Goal: Obtain resource: Download file/media

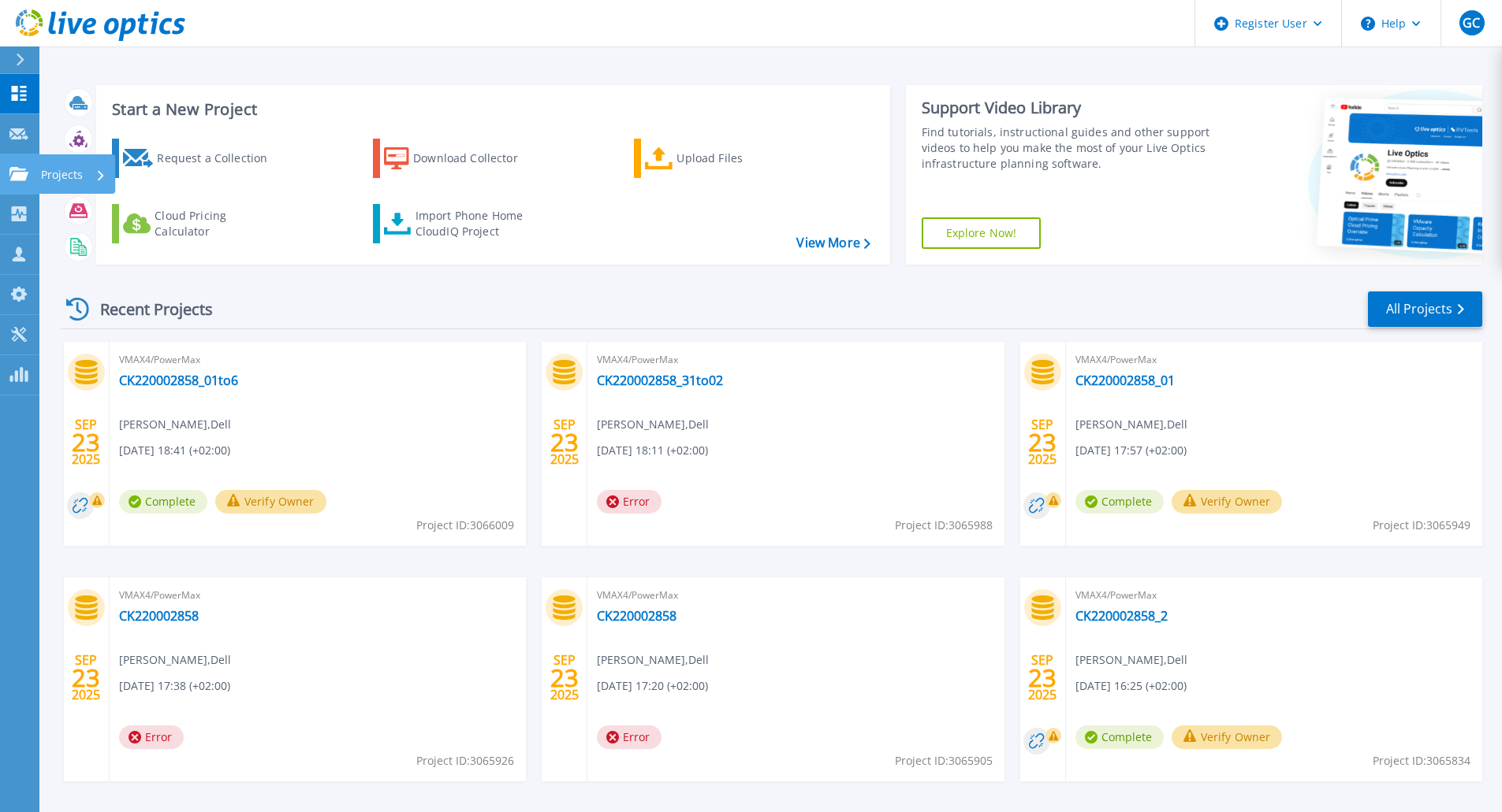
click at [56, 174] on p "Projects" at bounding box center [62, 175] width 42 height 41
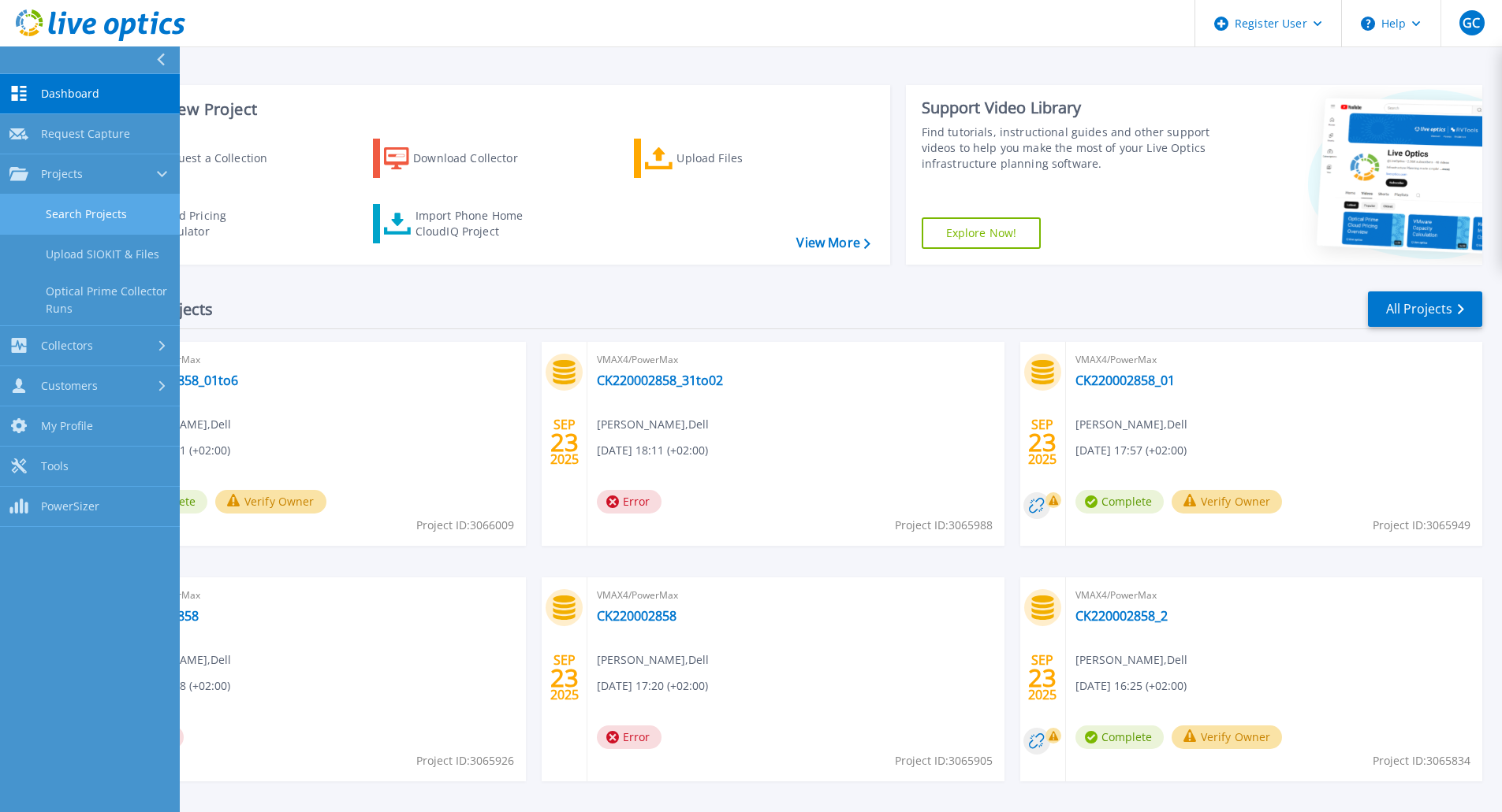
click at [99, 210] on link "Search Projects" at bounding box center [90, 214] width 180 height 40
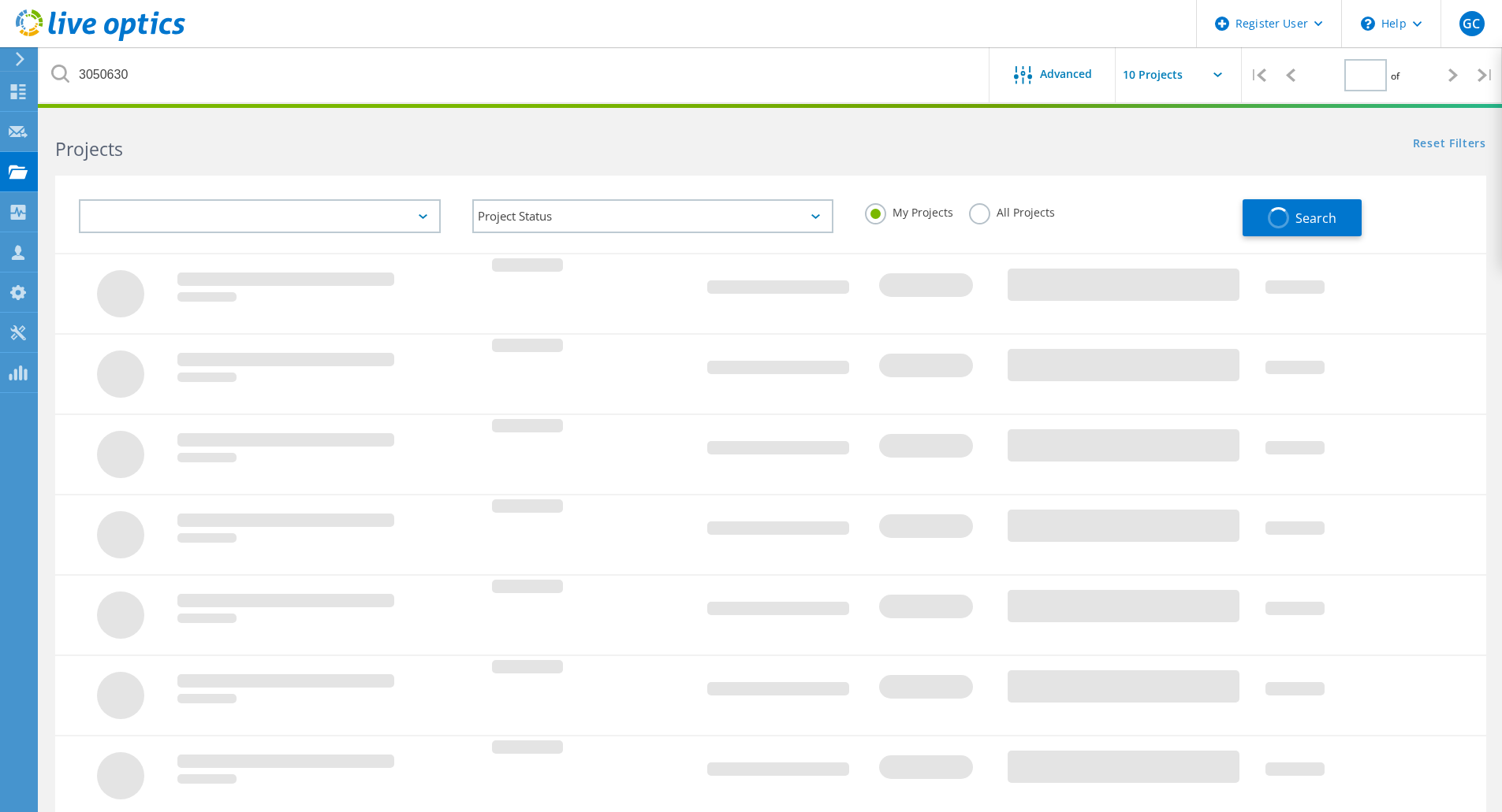
type input "1"
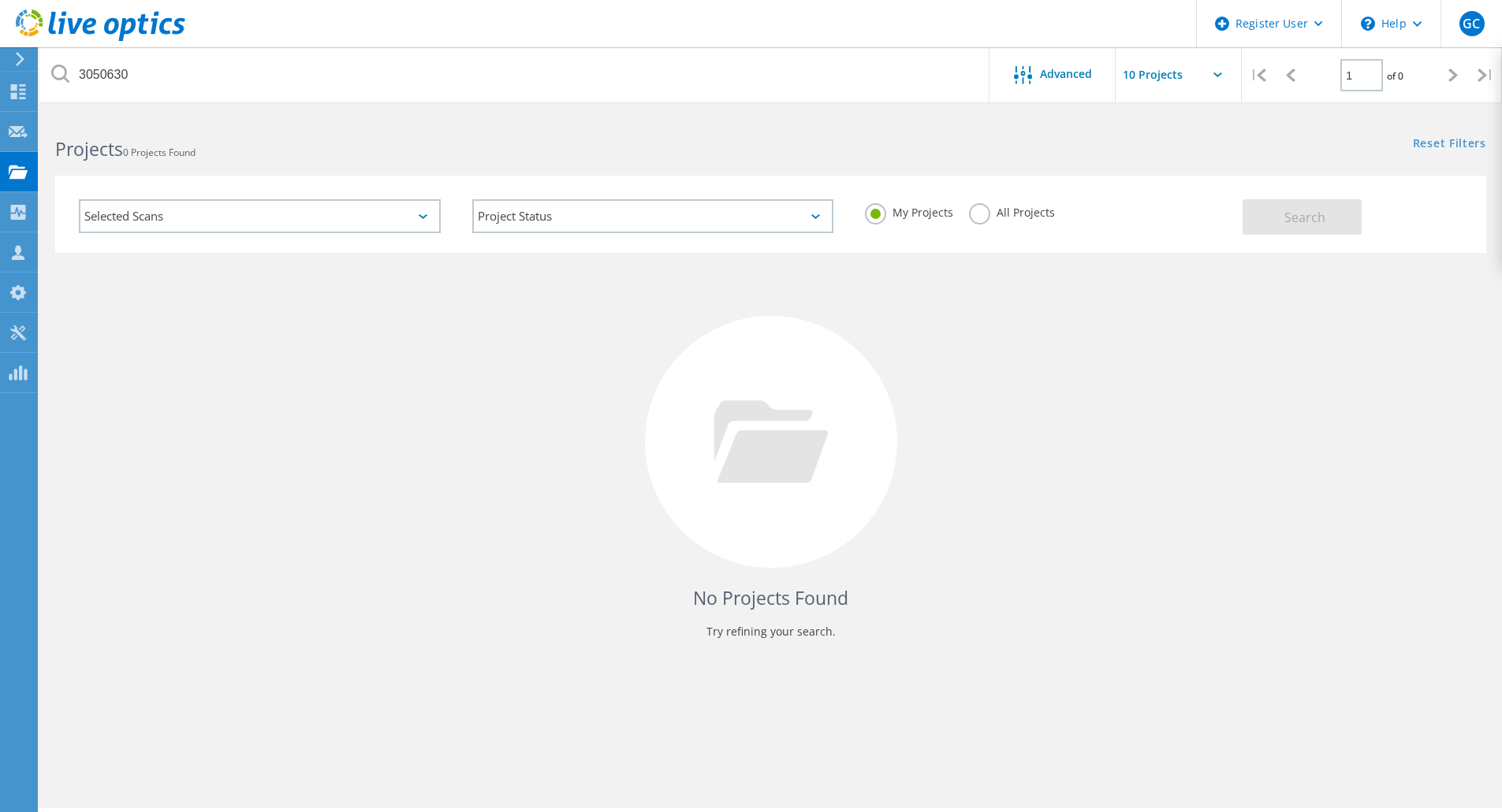
click at [424, 209] on div "Selected Scans" at bounding box center [260, 216] width 362 height 34
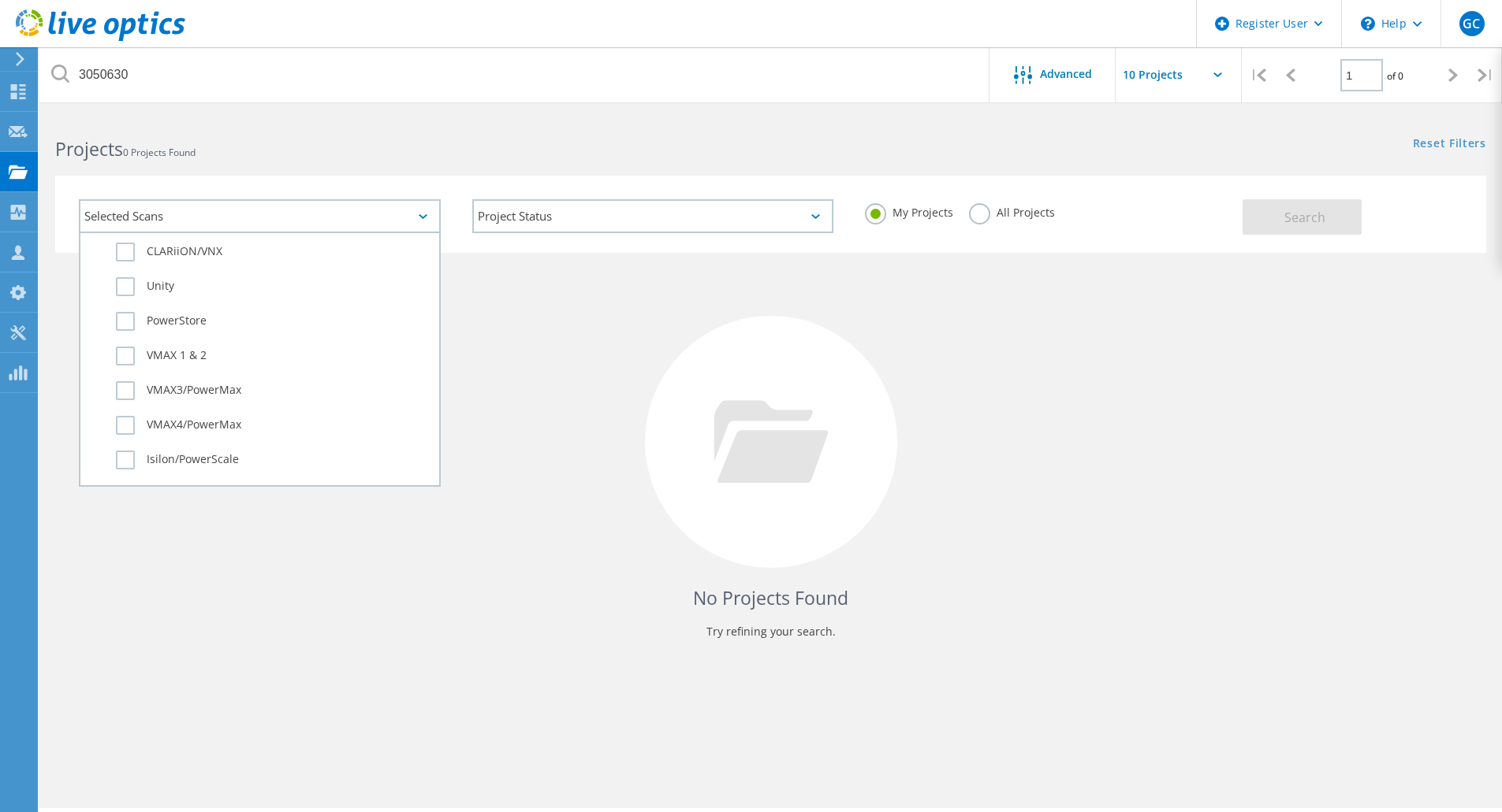
scroll to position [384, 0]
click at [121, 383] on label "VMAX3/PowerMax" at bounding box center [273, 386] width 315 height 19
click at [0, 0] on input "VMAX3/PowerMax" at bounding box center [0, 0] width 0 height 0
click at [1022, 216] on label "All Projects" at bounding box center [1012, 211] width 86 height 15
click at [0, 0] on input "All Projects" at bounding box center [0, 0] width 0 height 0
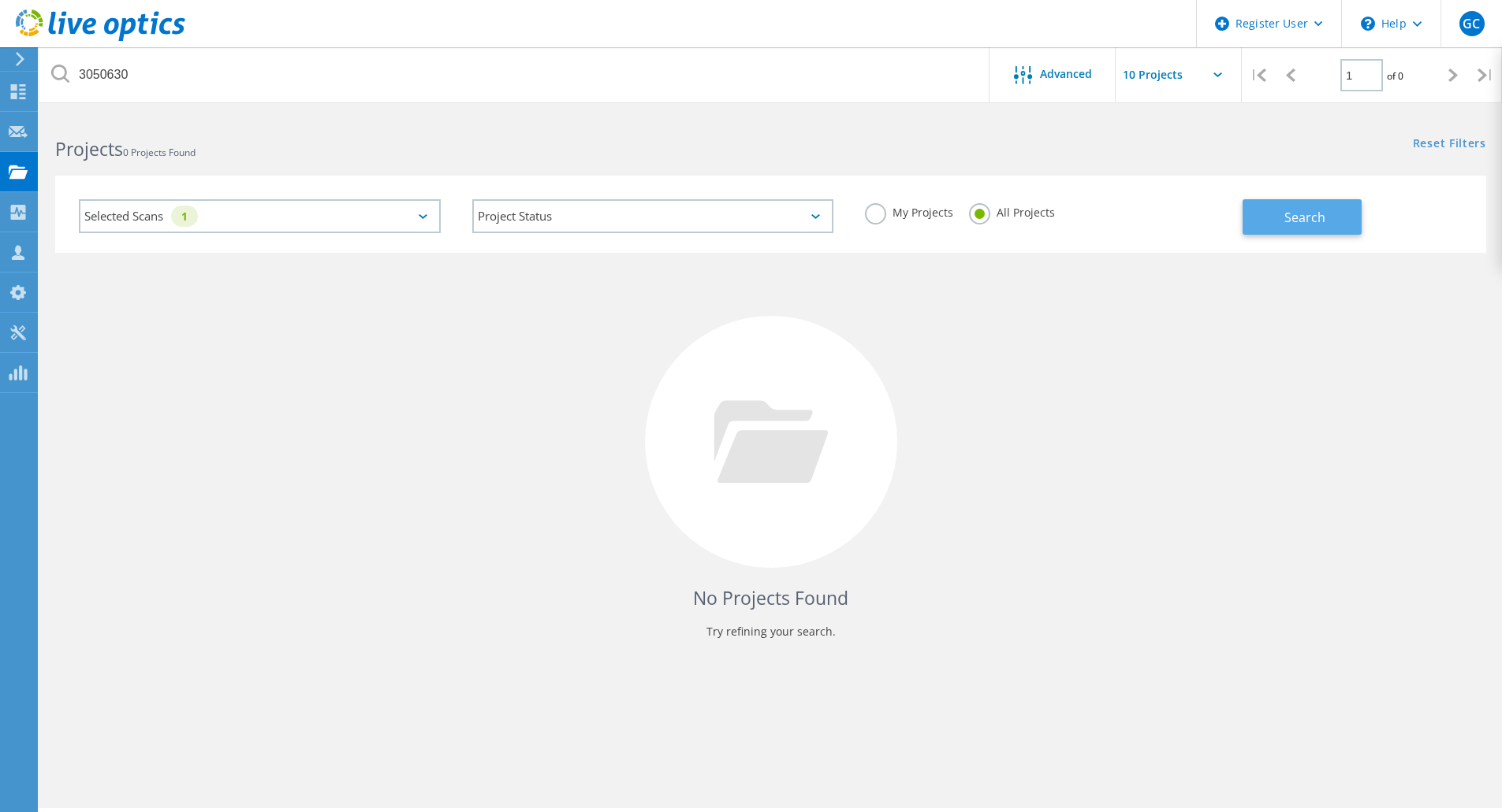
click at [1296, 217] on span "Search" at bounding box center [1304, 217] width 41 height 17
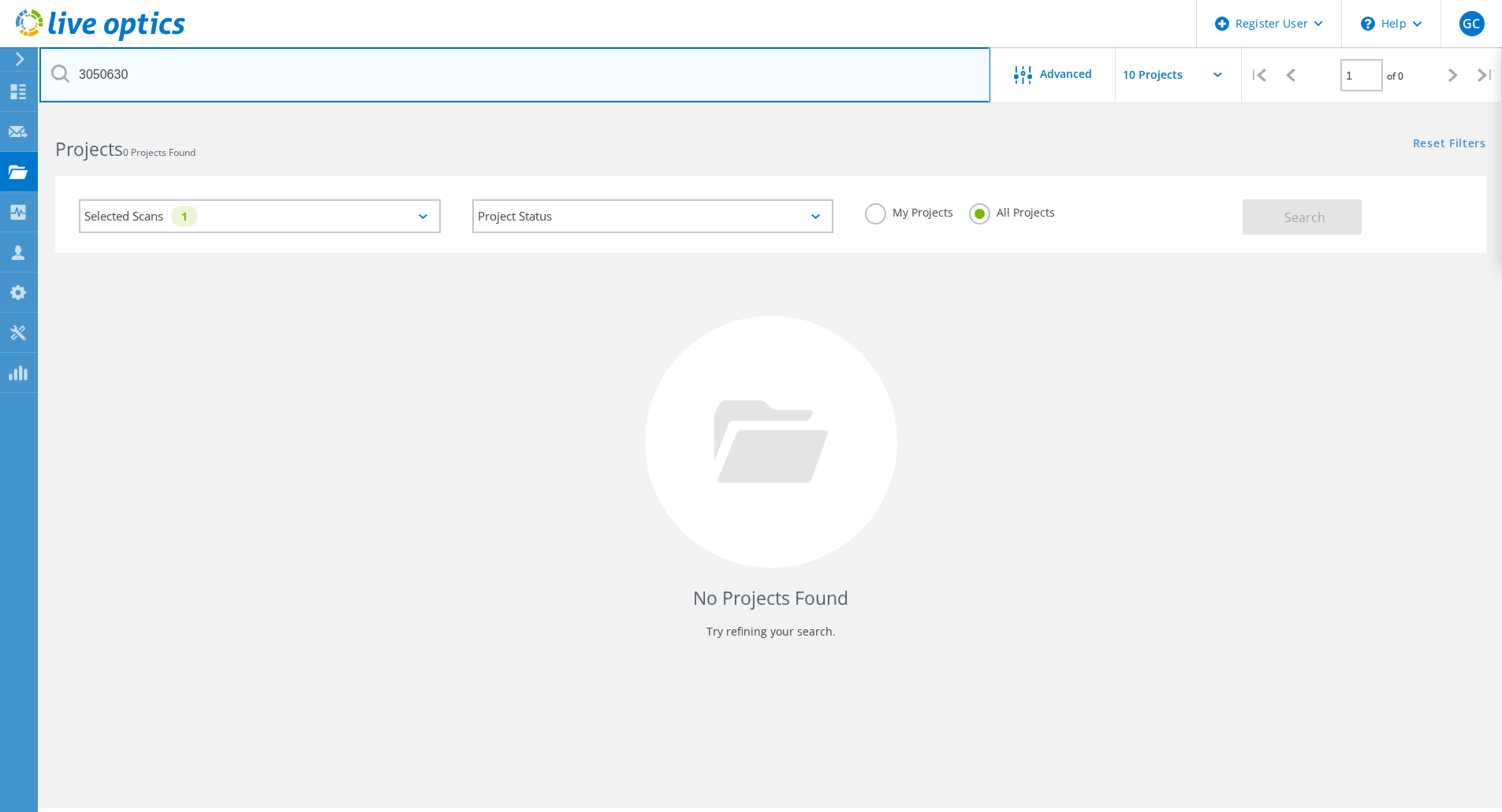
click at [110, 75] on input "3050630" at bounding box center [514, 75] width 951 height 55
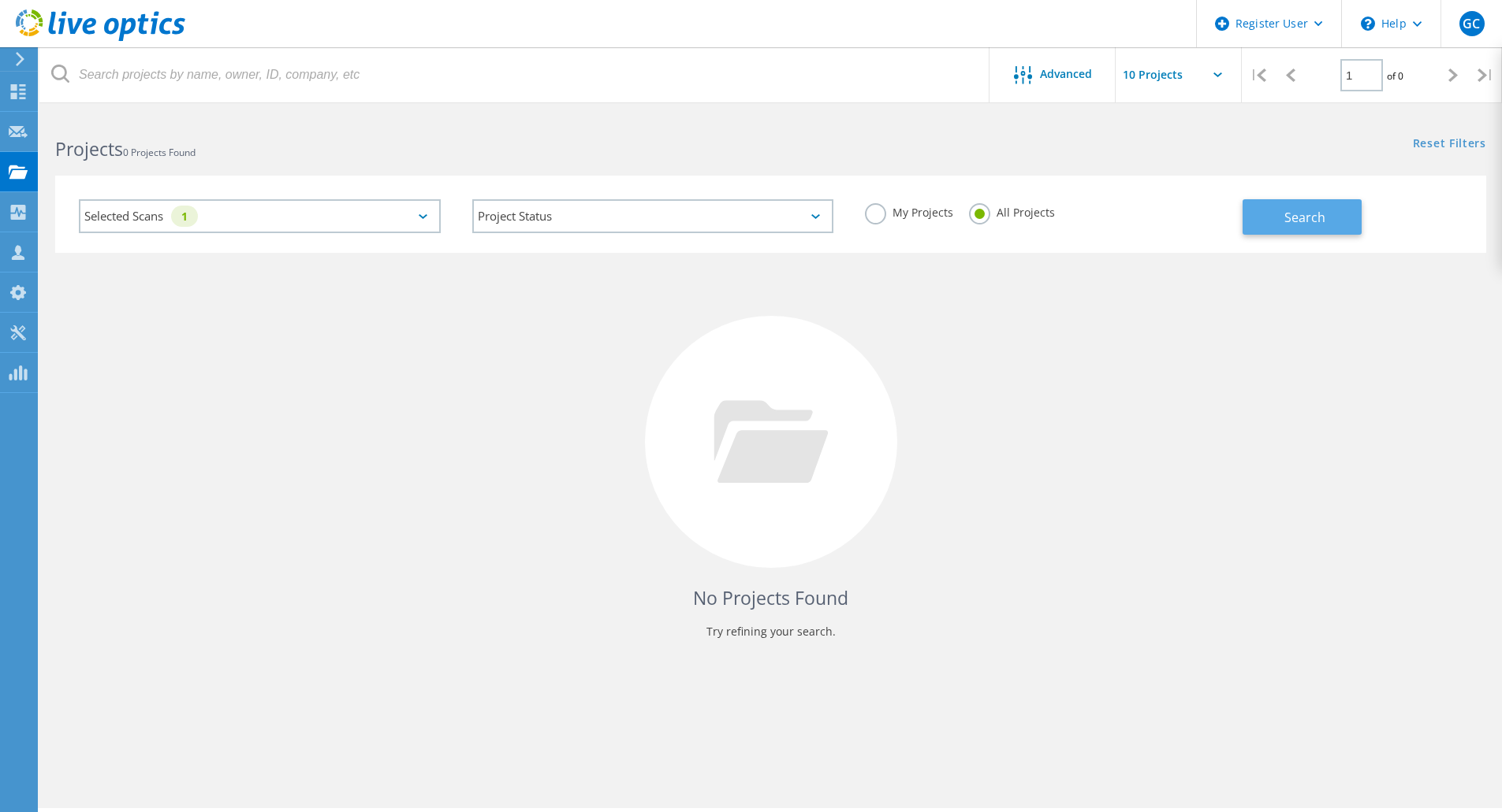
click at [1304, 212] on span "Search" at bounding box center [1304, 217] width 41 height 17
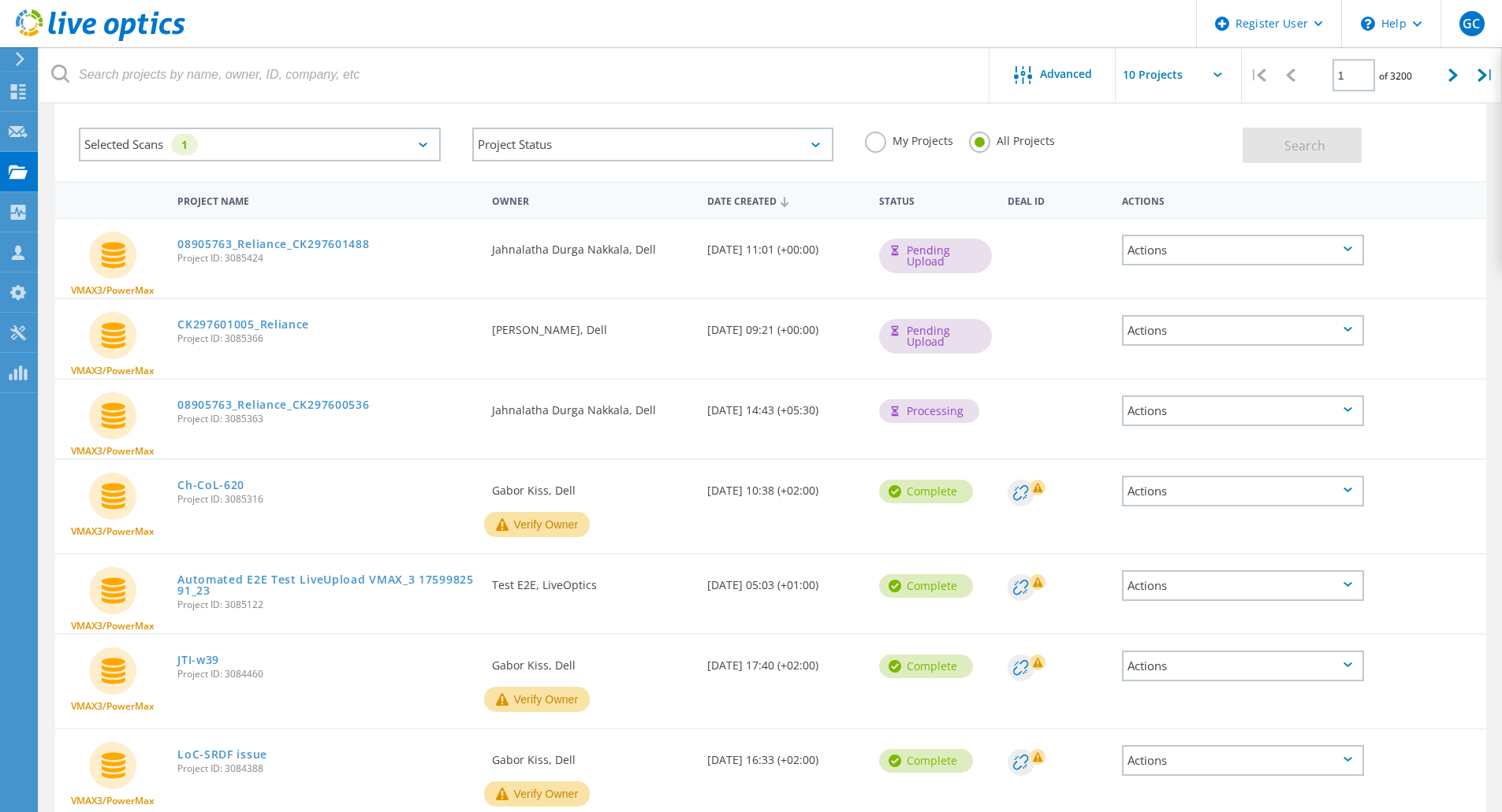
scroll to position [158, 0]
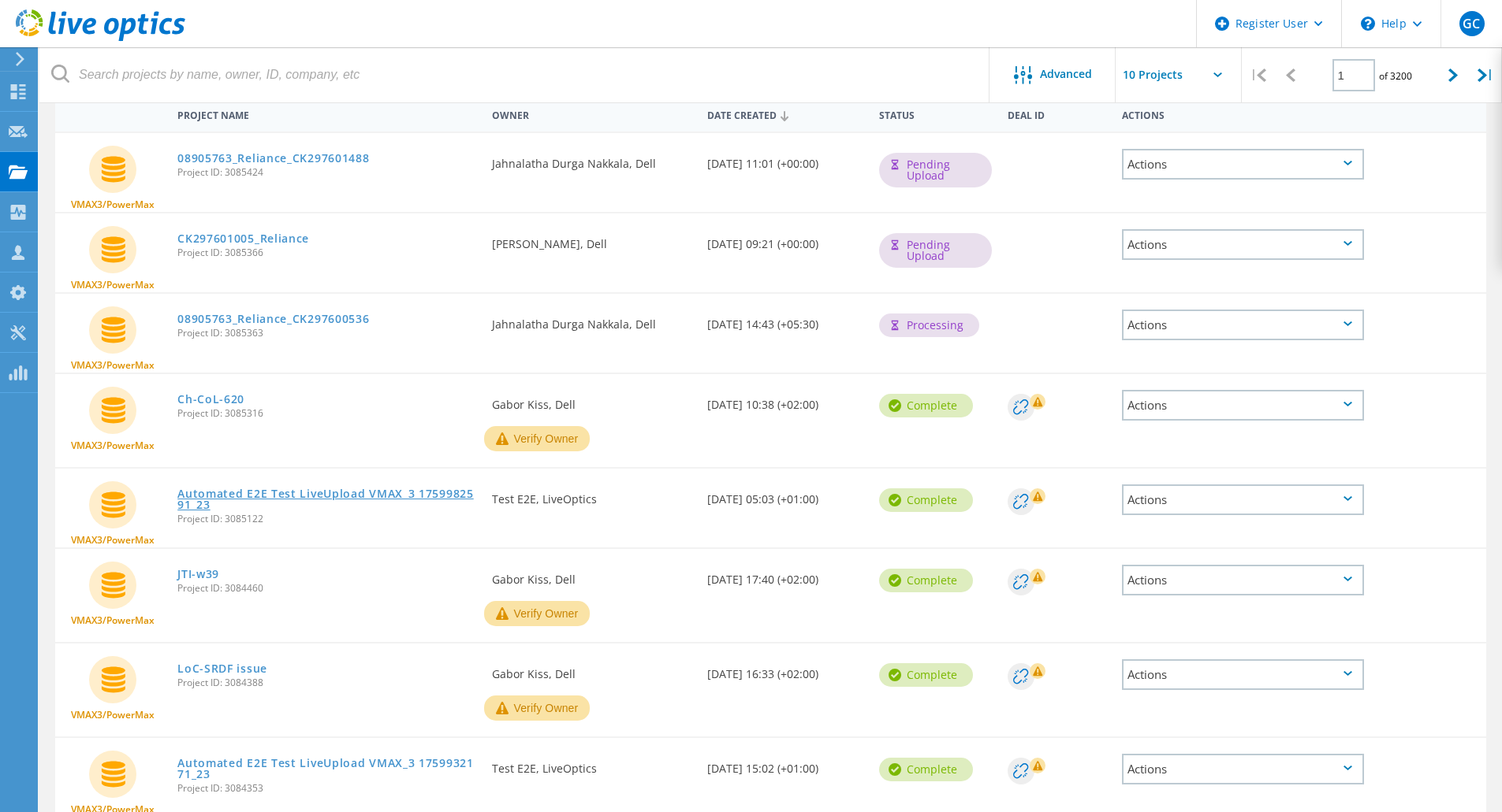
click at [302, 493] on link "Automated E2E Test LiveUpload VMAX_3 1759982591_23" at bounding box center [326, 499] width 299 height 22
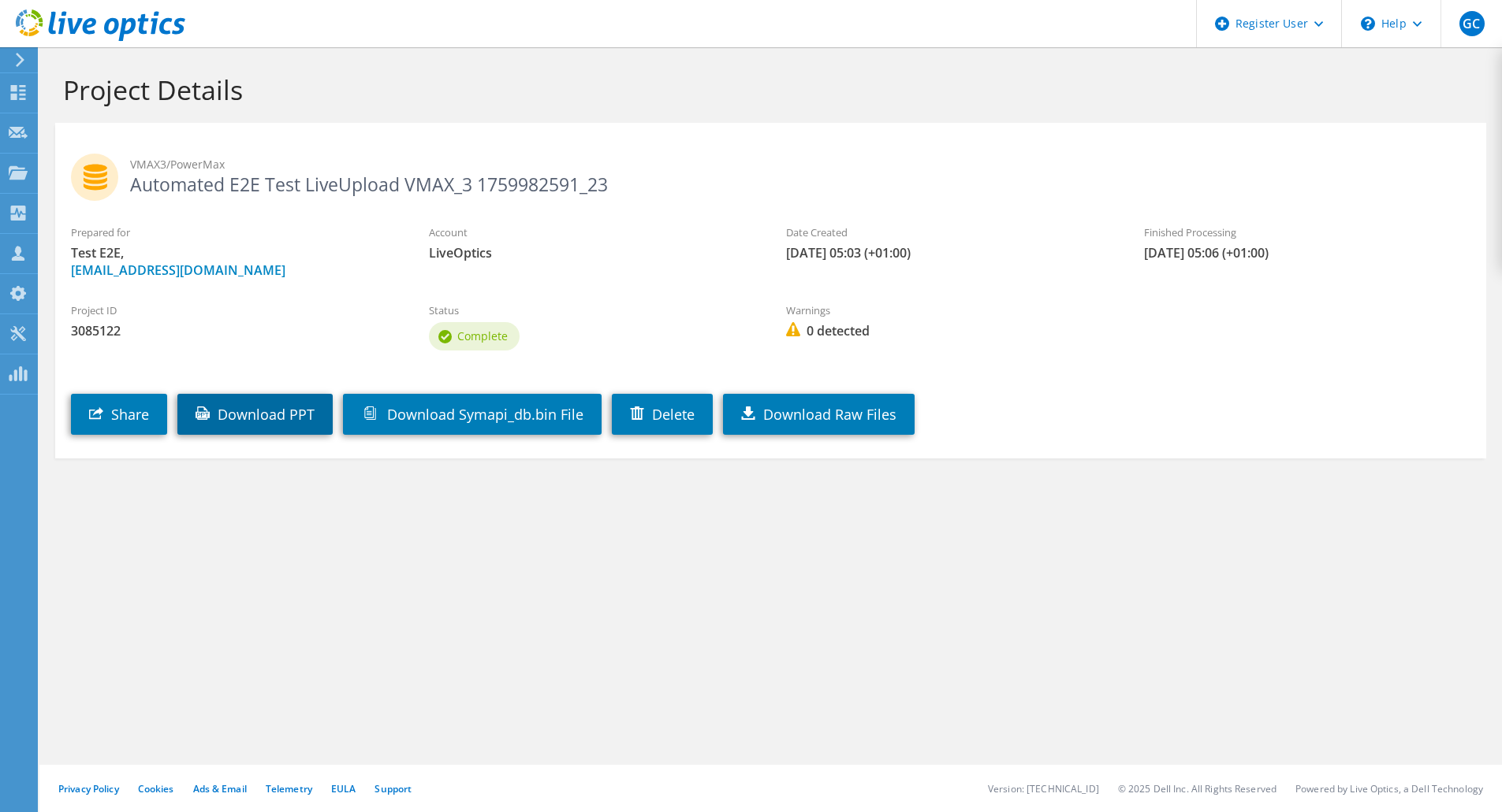
click at [285, 406] on link "Download PPT" at bounding box center [254, 414] width 155 height 41
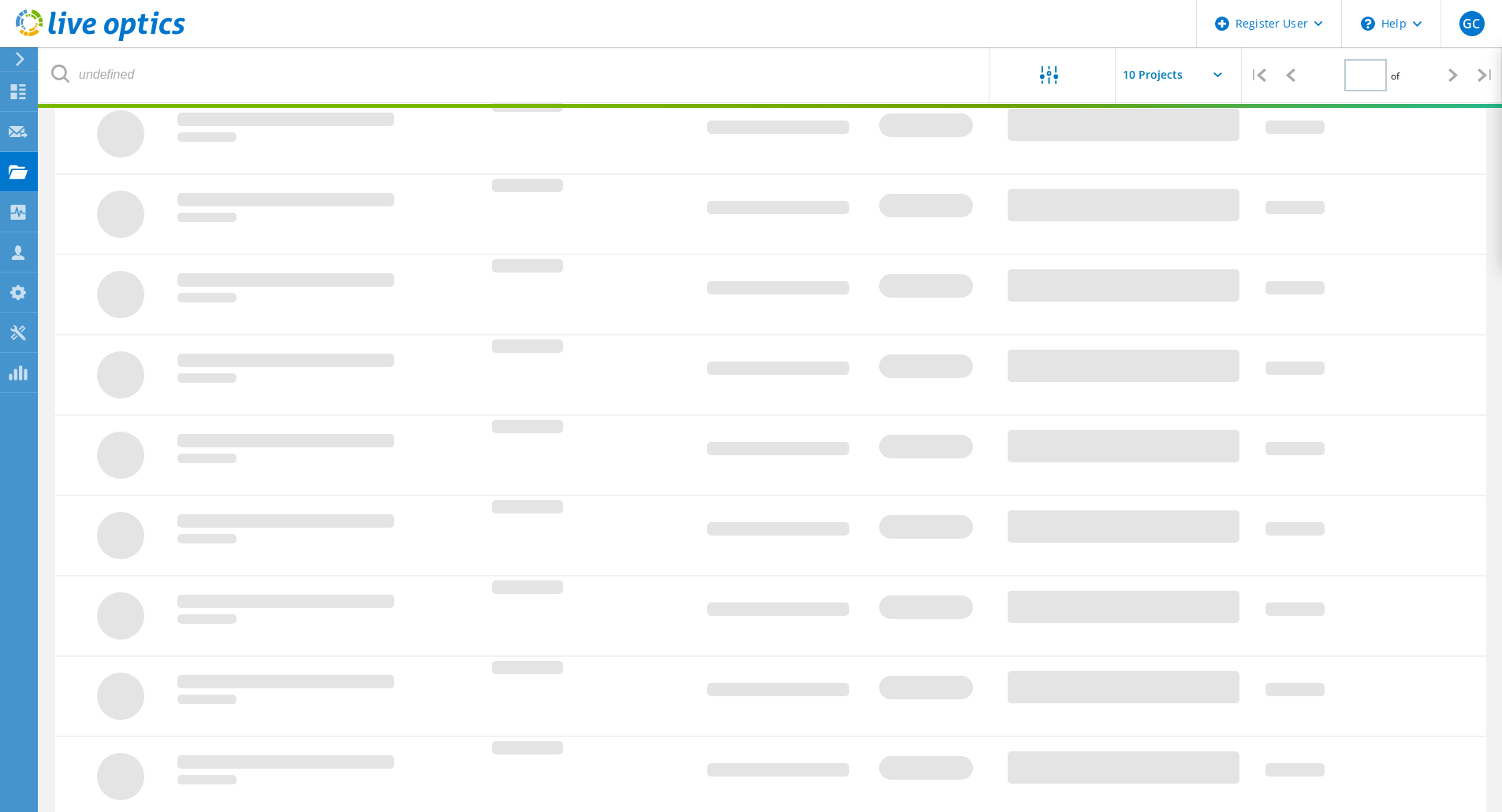
type input "1"
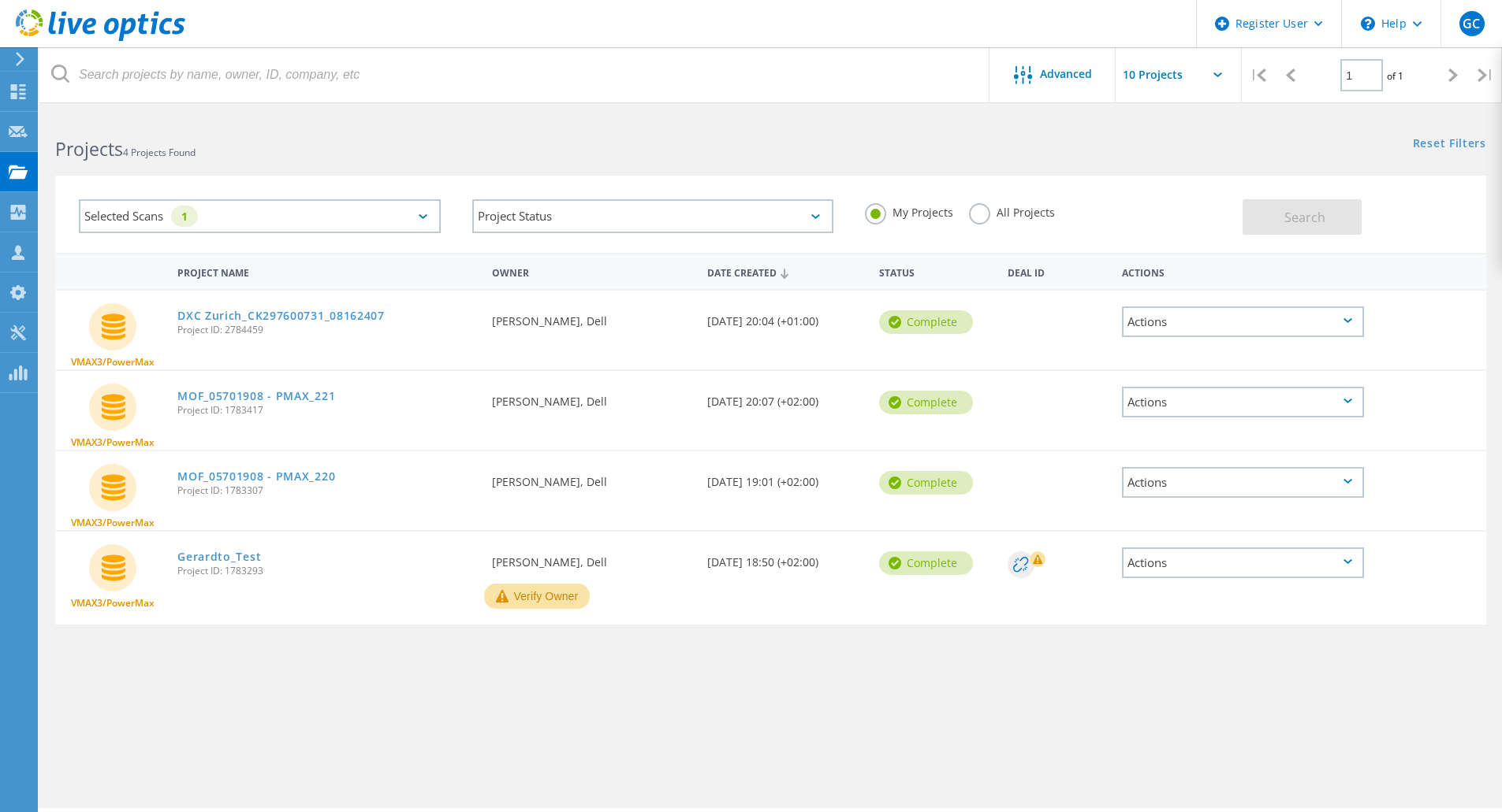
click at [982, 212] on label "All Projects" at bounding box center [1012, 211] width 86 height 15
click at [0, 0] on input "All Projects" at bounding box center [0, 0] width 0 height 0
click at [885, 216] on label "My Projects" at bounding box center [909, 211] width 88 height 15
click at [0, 0] on input "My Projects" at bounding box center [0, 0] width 0 height 0
click at [983, 218] on label "All Projects" at bounding box center [1012, 211] width 86 height 15
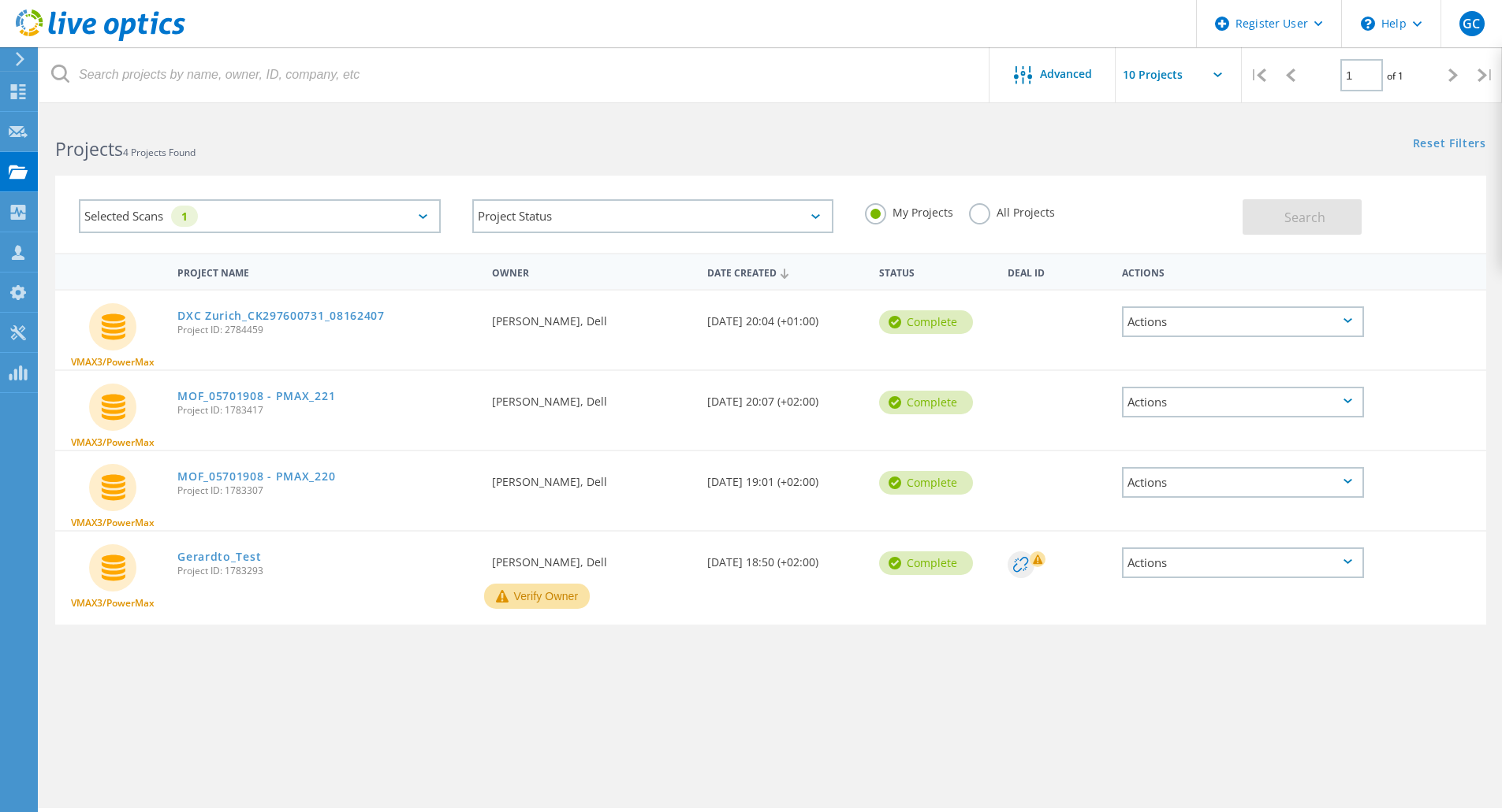
click at [0, 0] on input "All Projects" at bounding box center [0, 0] width 0 height 0
click at [1272, 215] on button "Search" at bounding box center [1302, 217] width 119 height 36
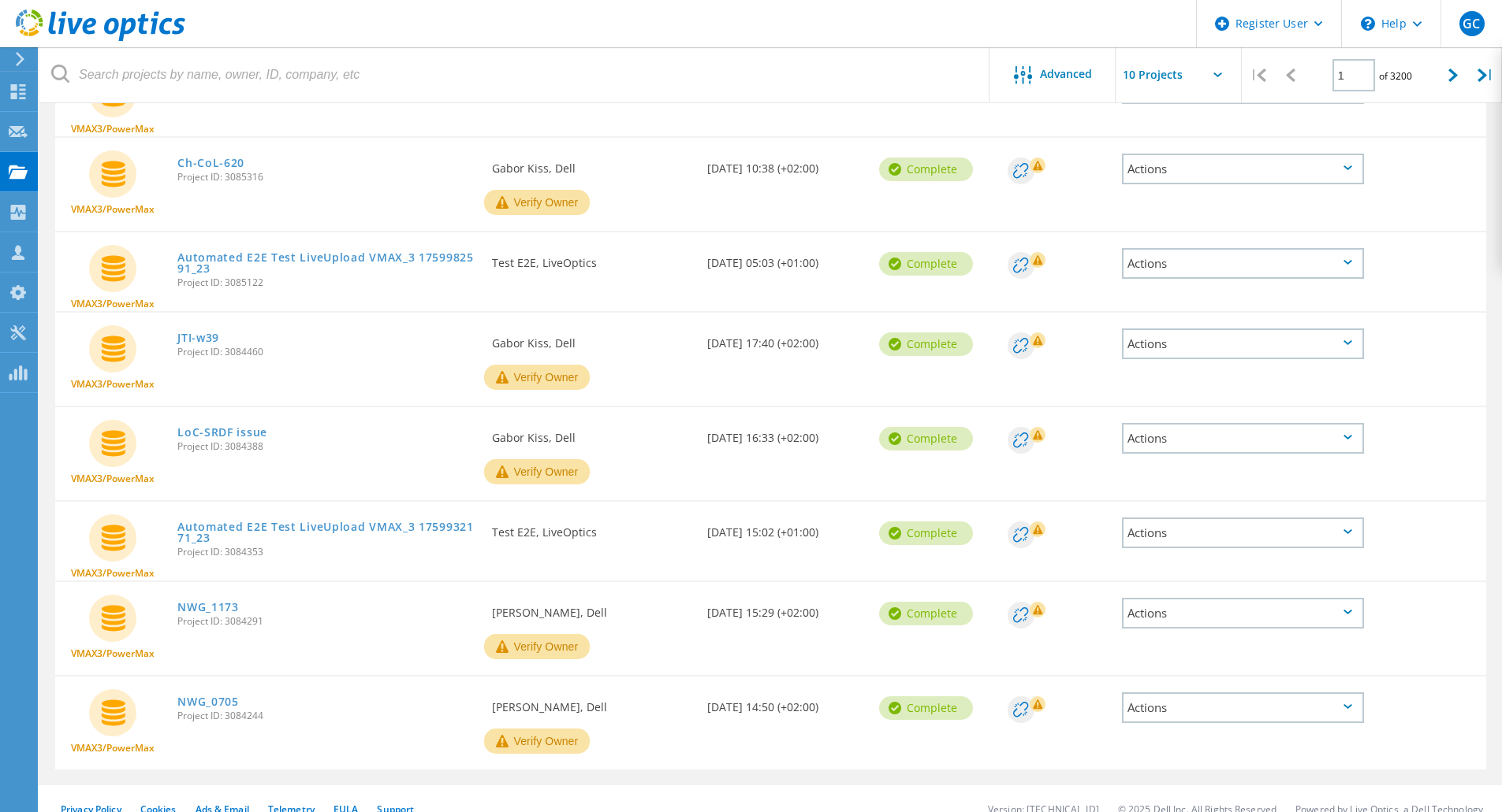
scroll to position [414, 0]
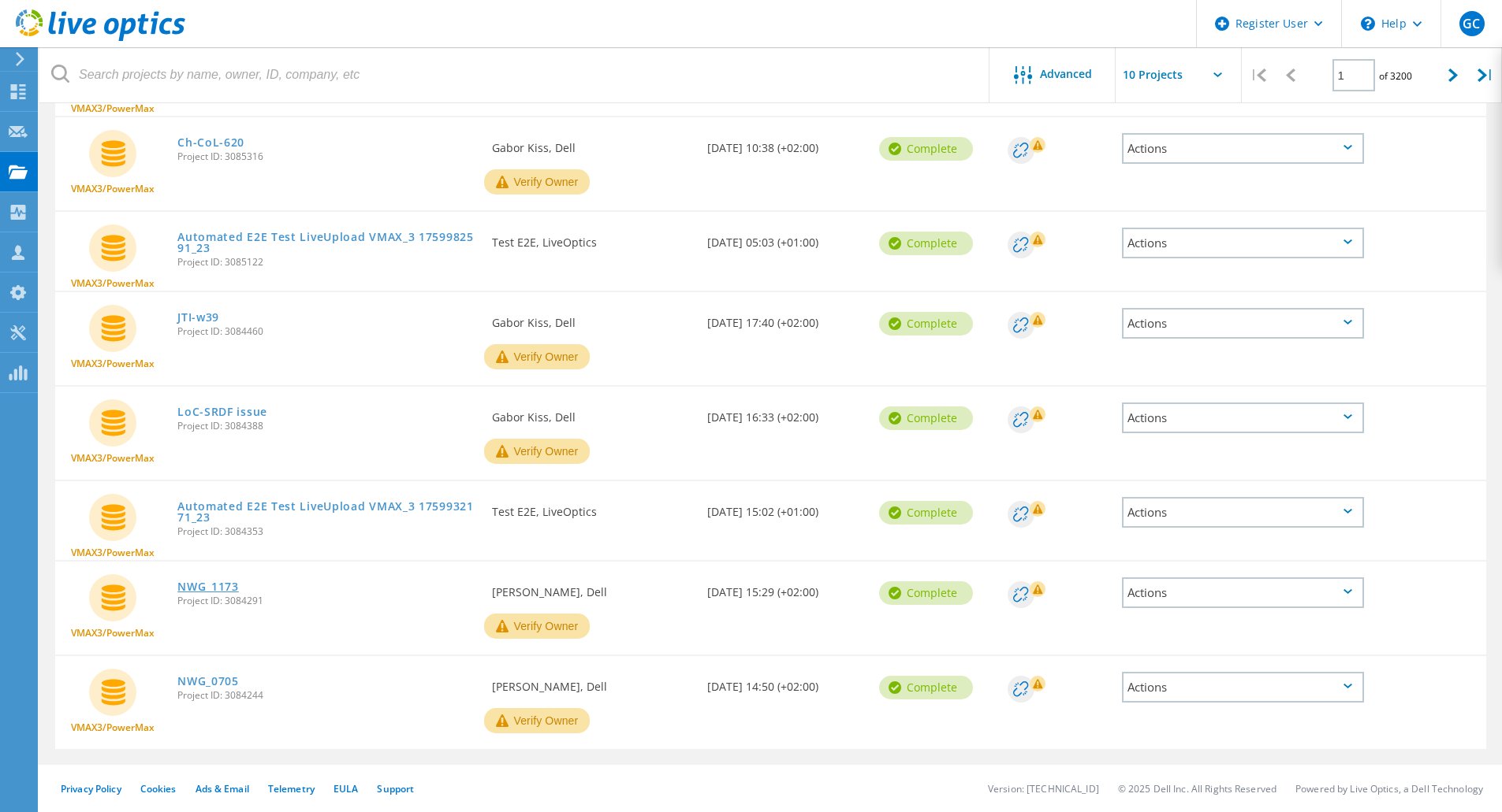
click at [224, 584] on link "NWG_1173" at bounding box center [207, 587] width 61 height 11
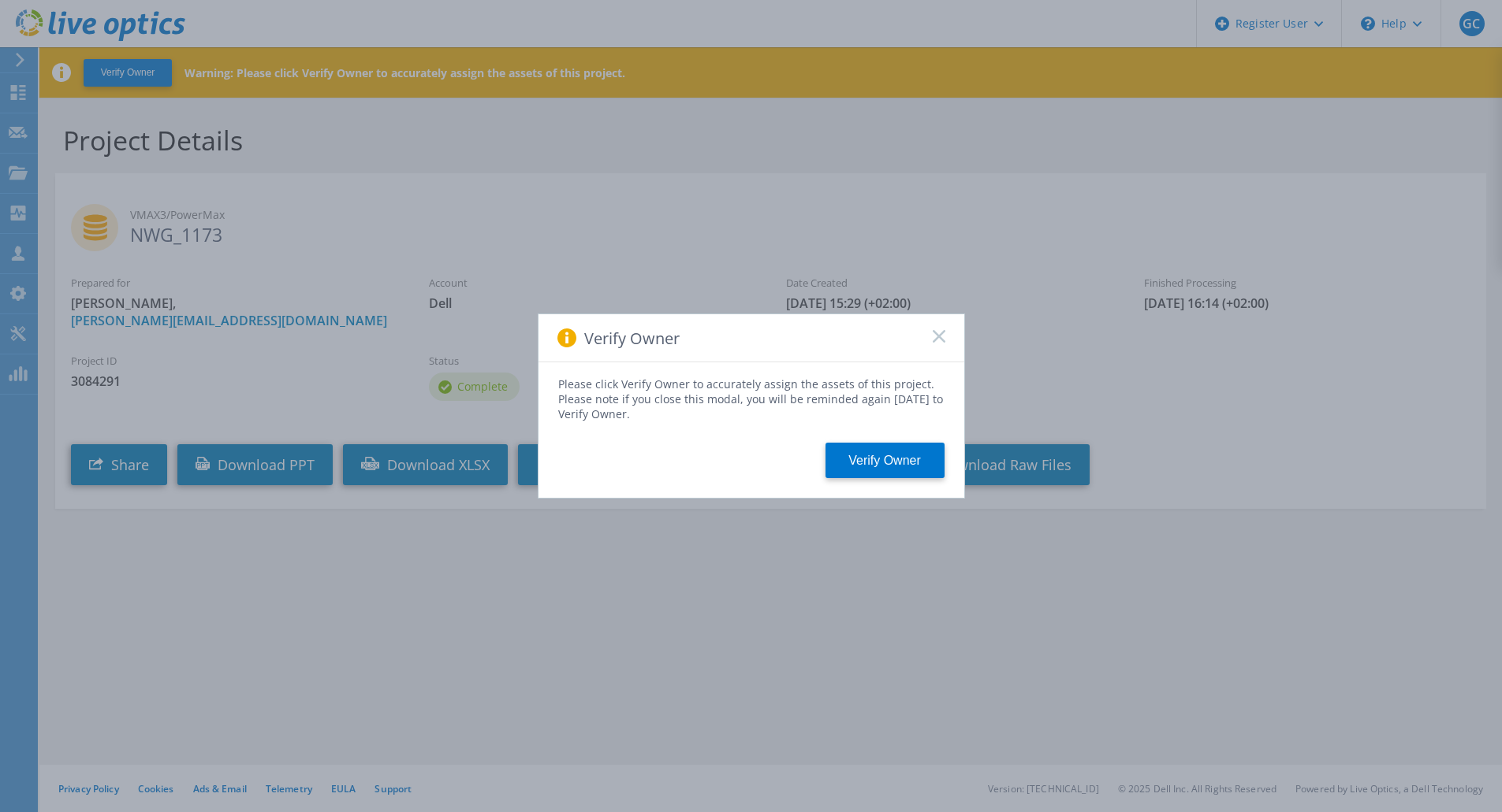
click at [947, 335] on div "Verify Owner" at bounding box center [751, 338] width 425 height 48
click at [926, 331] on div "Verify Owner" at bounding box center [751, 338] width 425 height 48
click at [939, 335] on rect at bounding box center [938, 335] width 14 height 14
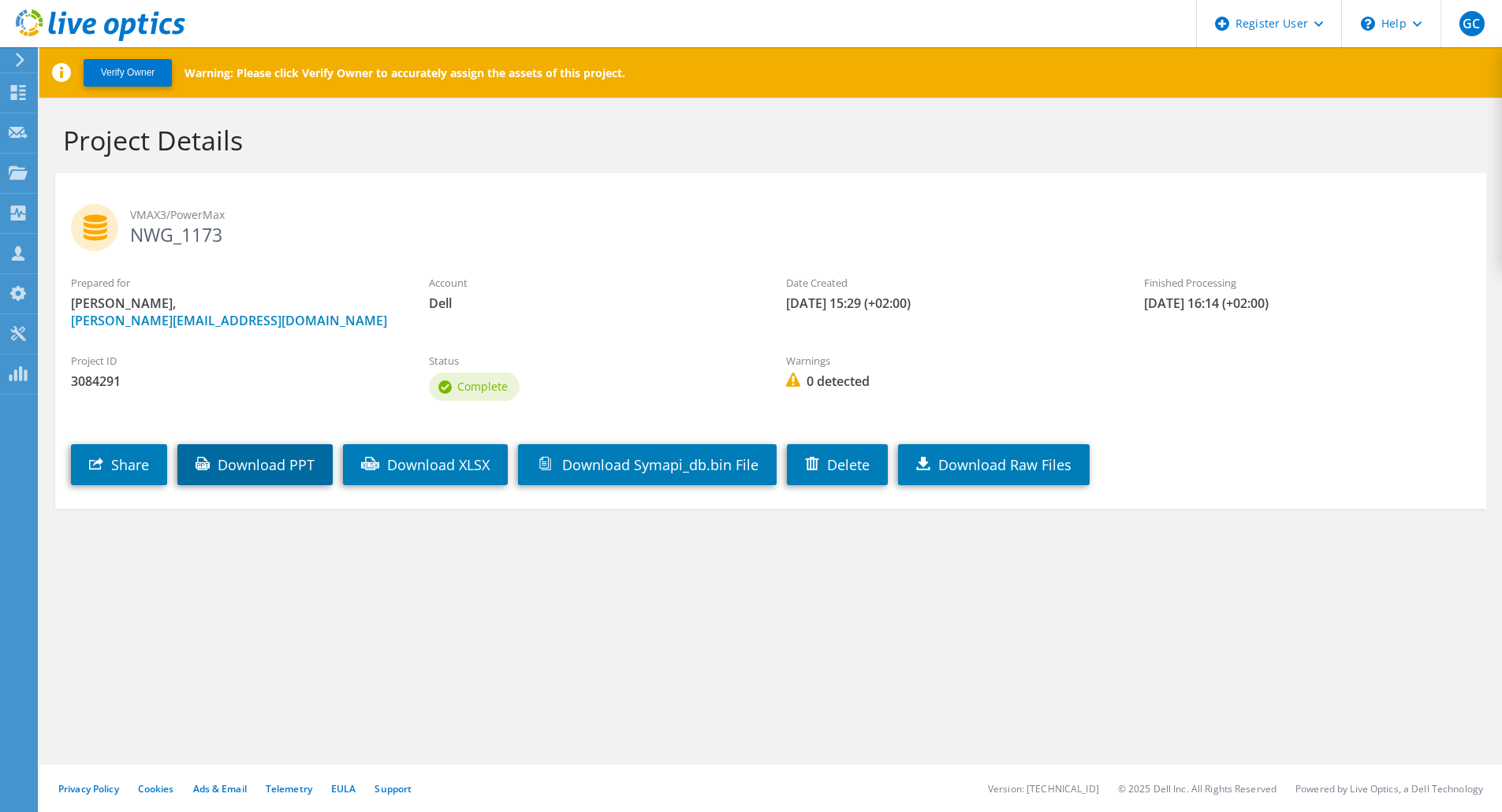
click at [293, 473] on link "Download PPT" at bounding box center [254, 465] width 155 height 41
click at [954, 631] on div "Verify Owner Warning: Please click Verify Owner to accurately assign the assets…" at bounding box center [770, 430] width 1463 height 765
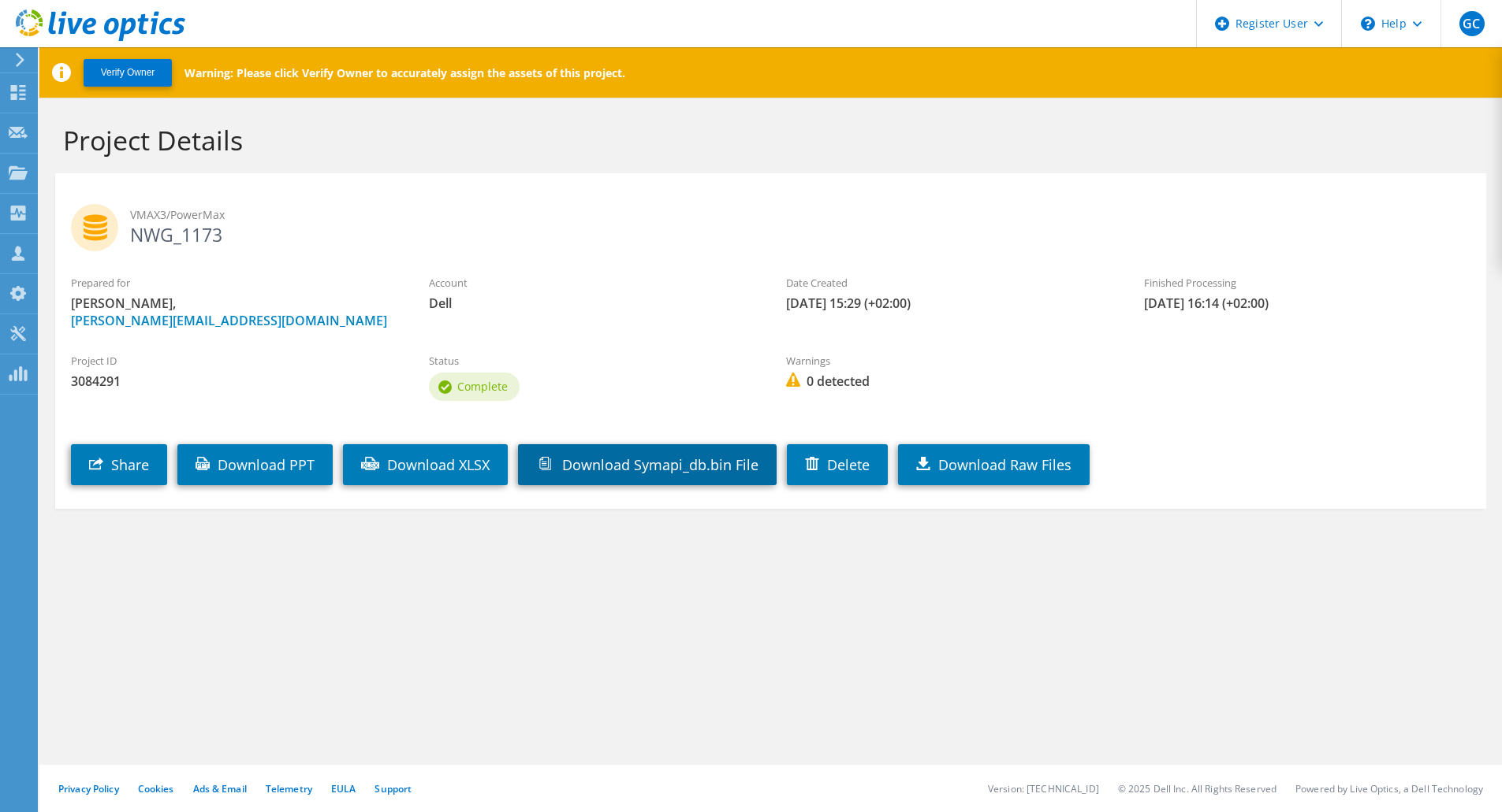
click at [696, 475] on link "Download Symapi_db.bin File" at bounding box center [647, 465] width 259 height 41
